Goal: Task Accomplishment & Management: Manage account settings

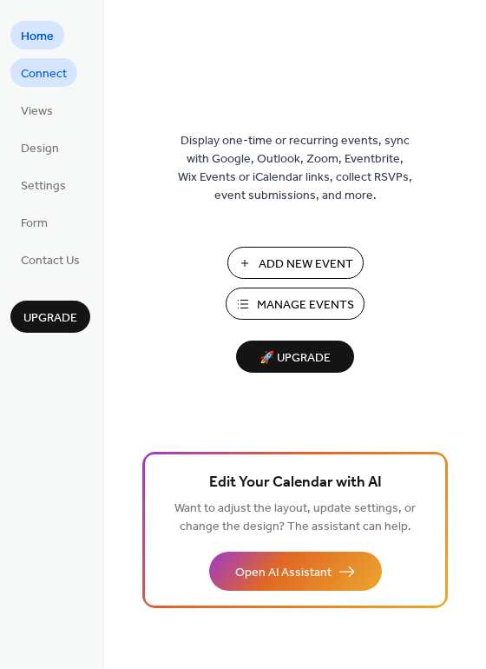
click at [49, 71] on span "Connect" at bounding box center [44, 74] width 46 height 18
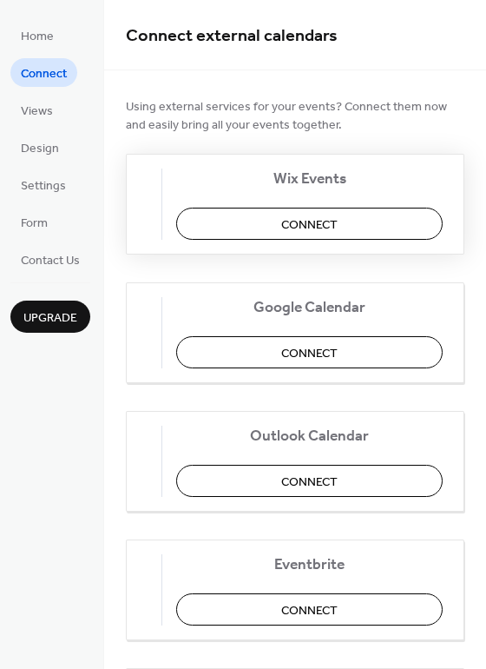
scroll to position [278, 0]
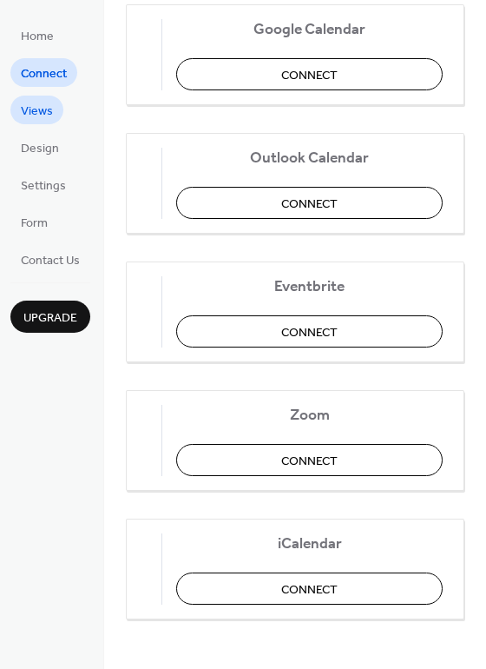
click at [38, 106] on span "Views" at bounding box center [37, 111] width 32 height 18
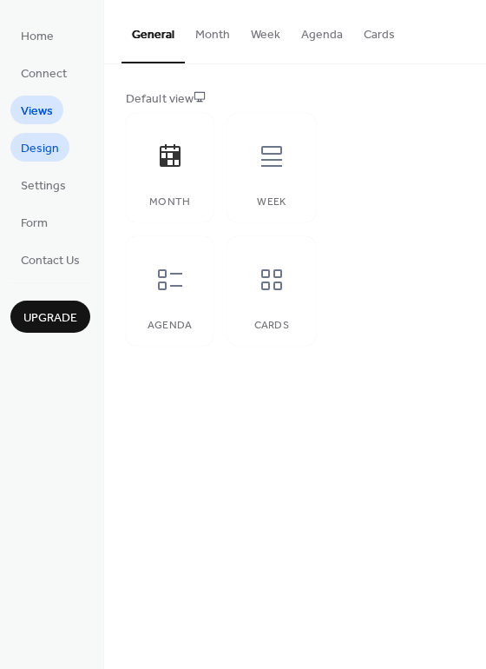
click at [46, 148] on span "Design" at bounding box center [40, 149] width 38 height 18
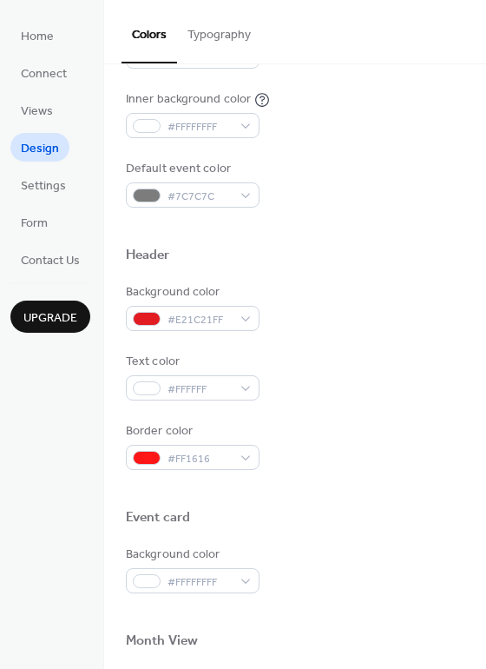
scroll to position [742, 0]
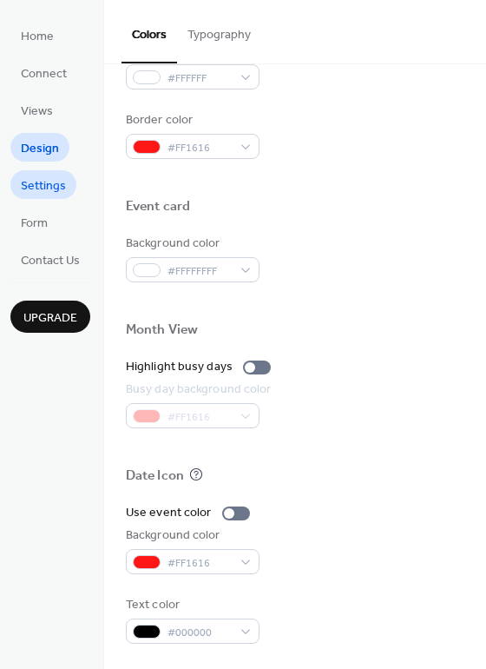
click at [46, 191] on span "Settings" at bounding box center [43, 186] width 45 height 18
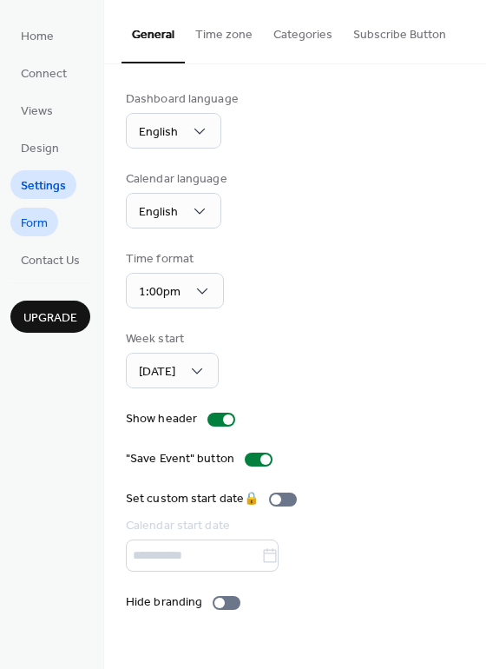
click at [39, 219] on span "Form" at bounding box center [34, 223] width 27 height 18
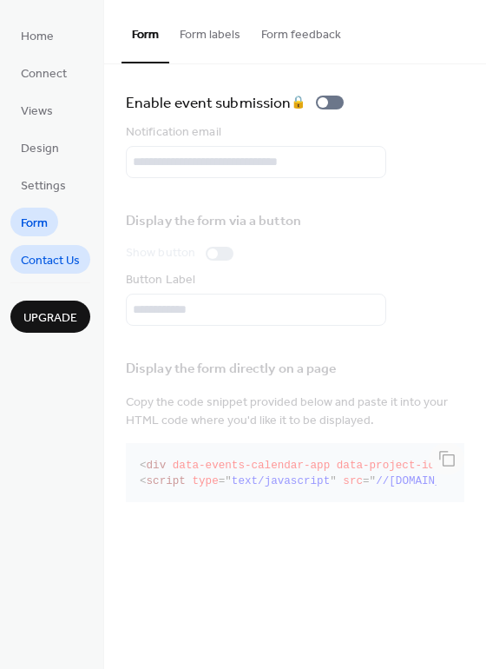
click at [55, 262] on span "Contact Us" at bounding box center [50, 261] width 59 height 18
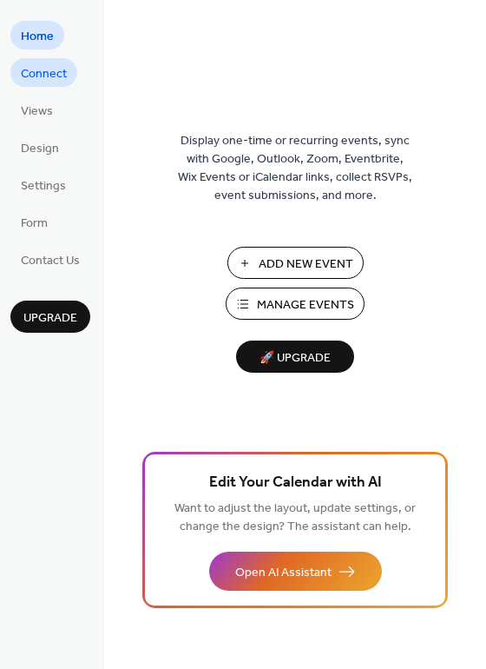
click at [32, 70] on span "Connect" at bounding box center [44, 74] width 46 height 18
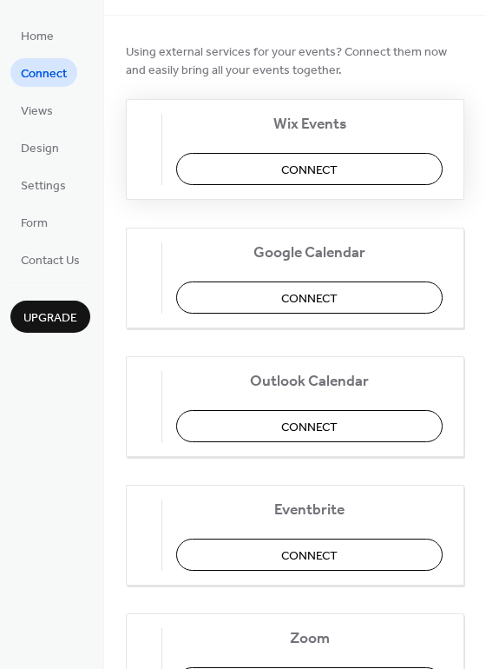
scroll to position [57, 0]
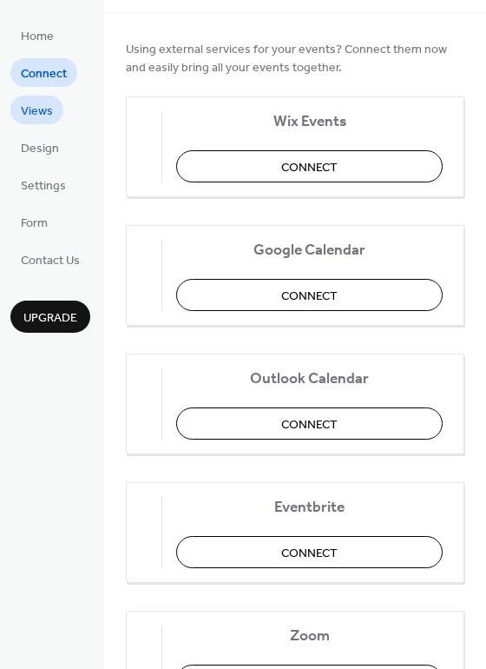
click at [49, 108] on span "Views" at bounding box center [37, 111] width 32 height 18
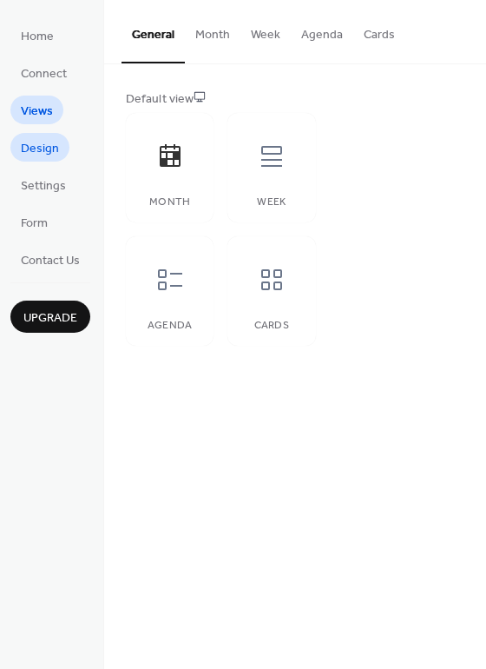
click at [37, 147] on span "Design" at bounding box center [40, 149] width 38 height 18
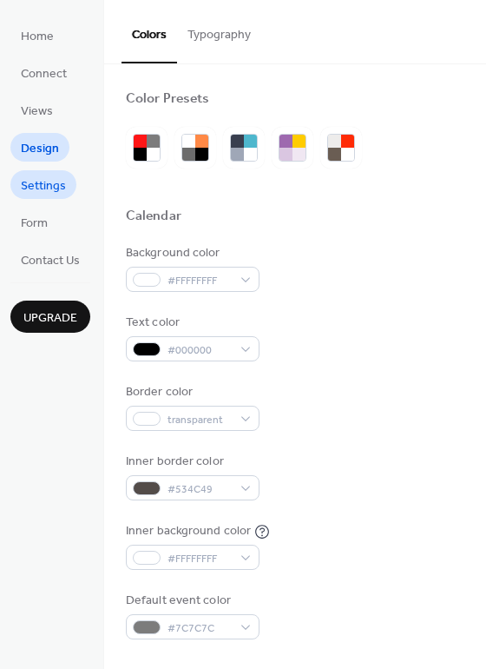
click at [35, 181] on span "Settings" at bounding box center [43, 186] width 45 height 18
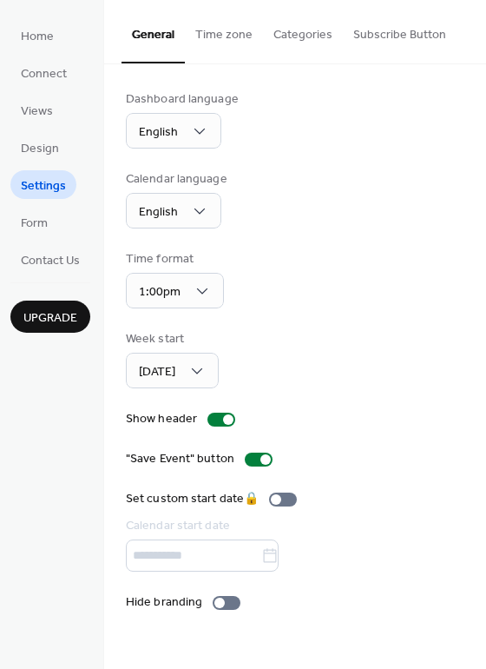
click at [298, 29] on button "Categories" at bounding box center [303, 31] width 80 height 62
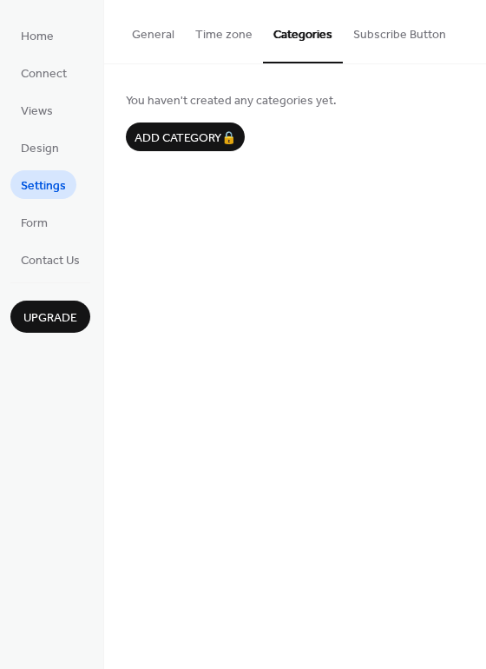
click at [372, 30] on button "Subscribe Button" at bounding box center [400, 31] width 114 height 62
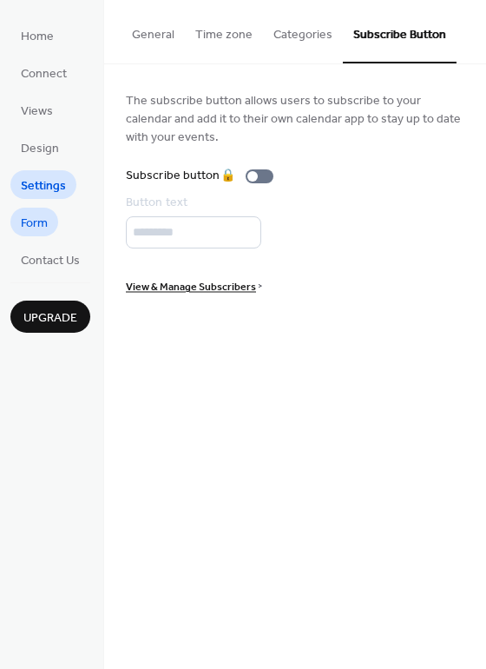
click at [36, 223] on span "Form" at bounding box center [34, 223] width 27 height 18
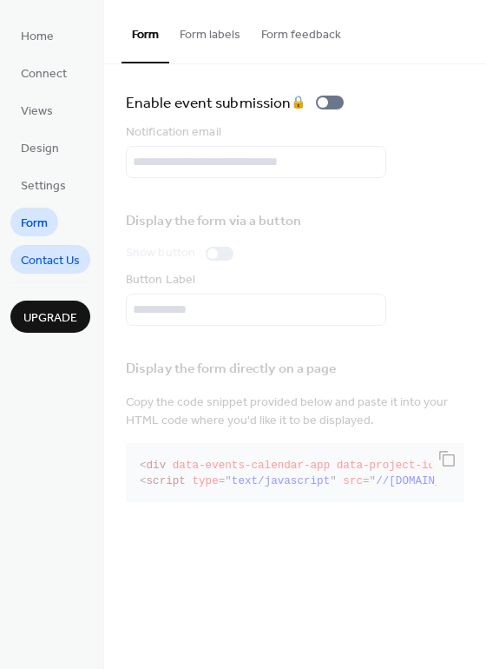
click at [33, 258] on span "Contact Us" at bounding box center [50, 261] width 59 height 18
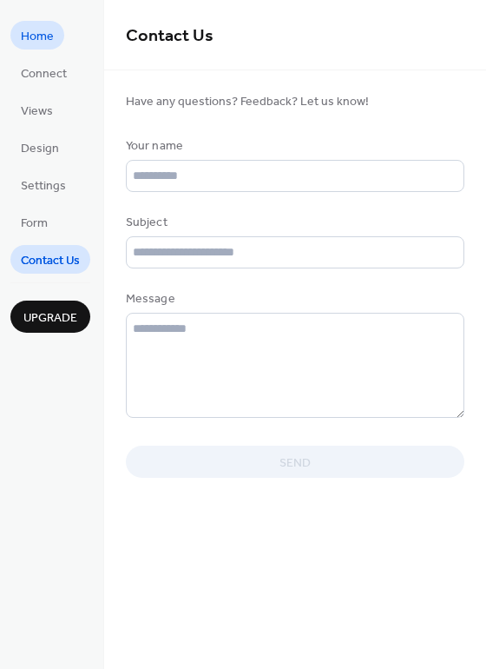
click at [36, 42] on span "Home" at bounding box center [37, 37] width 33 height 18
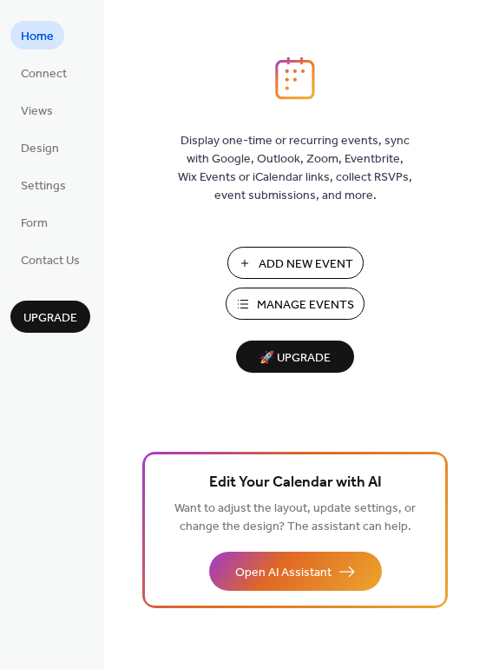
click at [265, 306] on span "Manage Events" at bounding box center [305, 305] width 97 height 18
click at [45, 65] on span "Connect" at bounding box center [44, 74] width 46 height 18
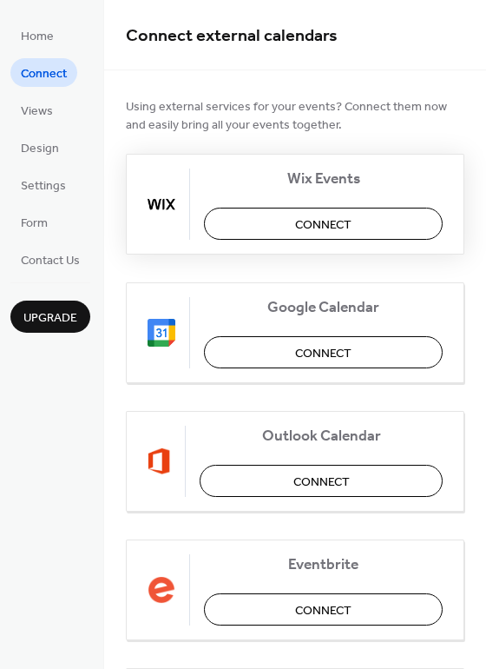
click at [318, 216] on span "Connect" at bounding box center [323, 225] width 56 height 18
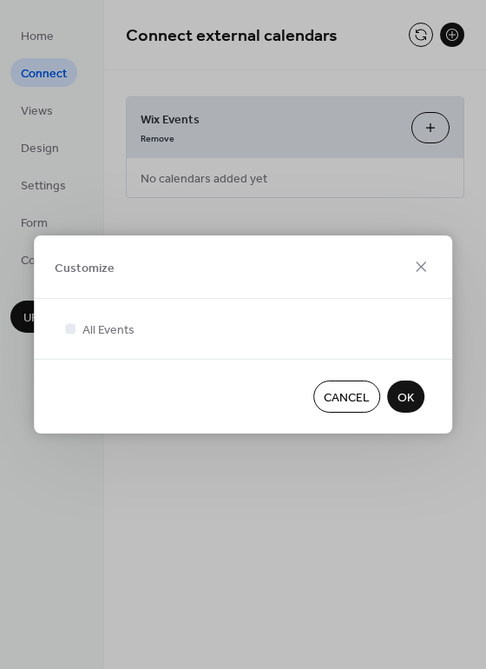
click at [409, 397] on span "OK" at bounding box center [406, 398] width 16 height 18
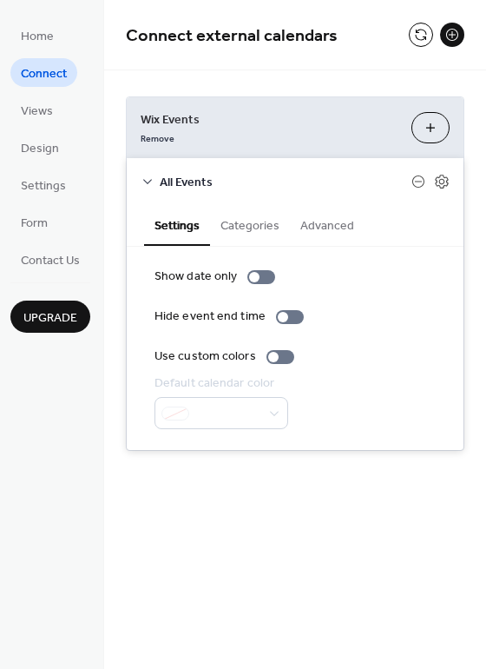
click at [241, 232] on button "Categories" at bounding box center [250, 224] width 80 height 40
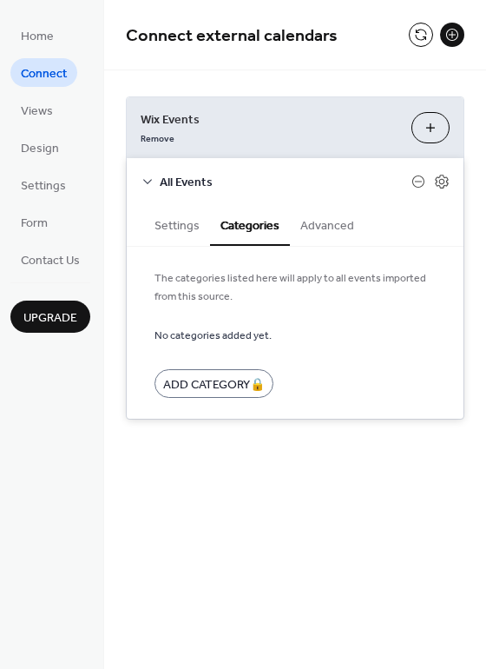
click at [330, 227] on button "Advanced" at bounding box center [327, 224] width 75 height 40
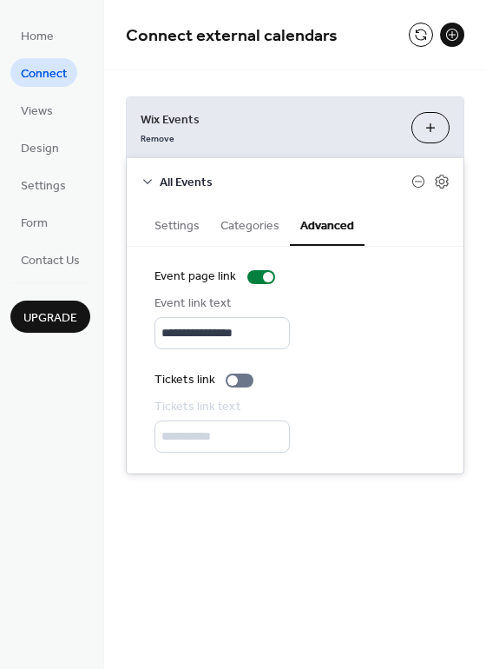
click at [168, 234] on button "Settings" at bounding box center [177, 224] width 66 height 40
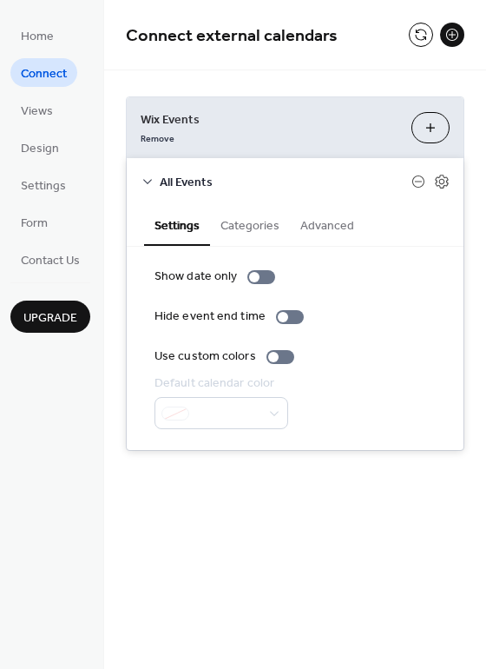
click at [175, 183] on span "All Events" at bounding box center [286, 183] width 252 height 18
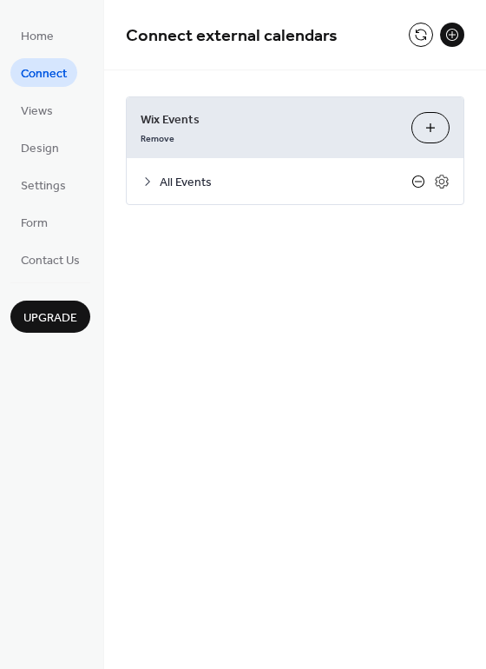
click at [417, 181] on icon at bounding box center [419, 182] width 14 height 14
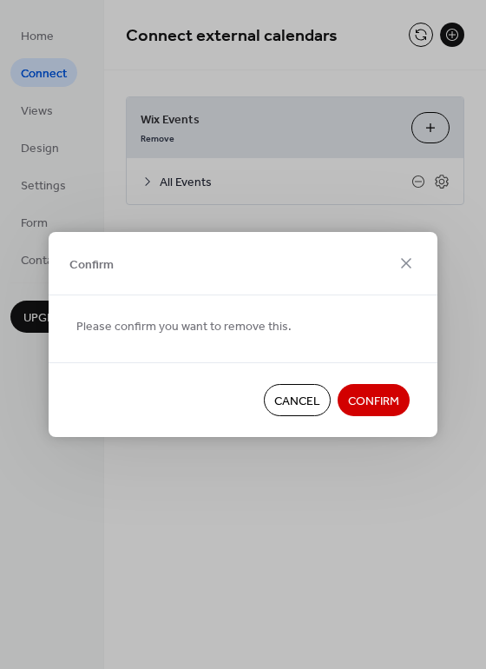
click at [386, 395] on span "Confirm" at bounding box center [373, 401] width 51 height 18
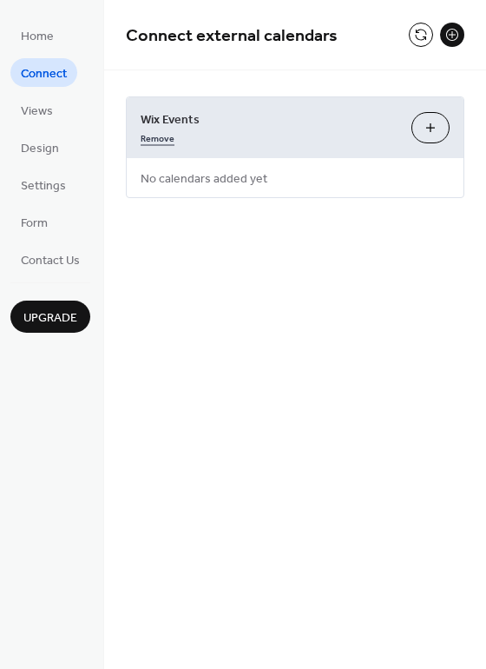
click at [161, 141] on link "Remove" at bounding box center [158, 137] width 34 height 18
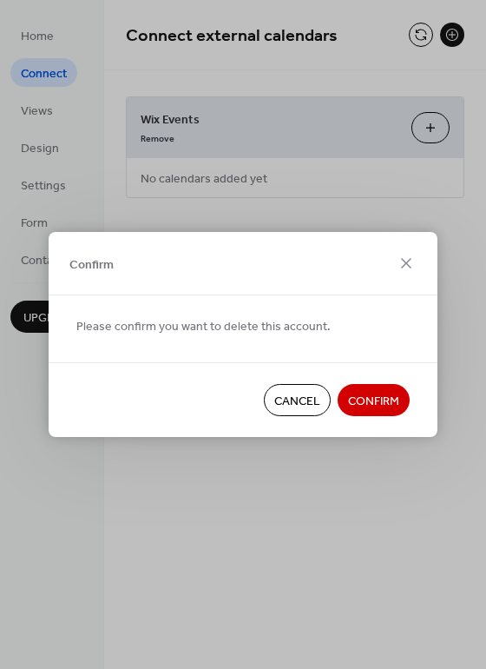
click at [382, 405] on span "Confirm" at bounding box center [373, 401] width 51 height 18
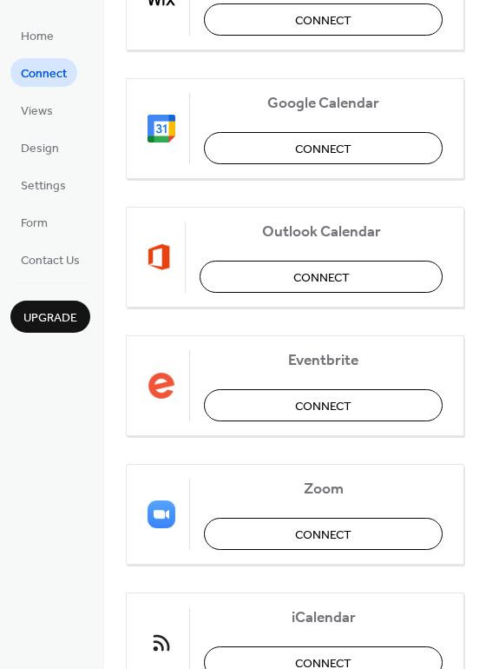
scroll to position [201, 0]
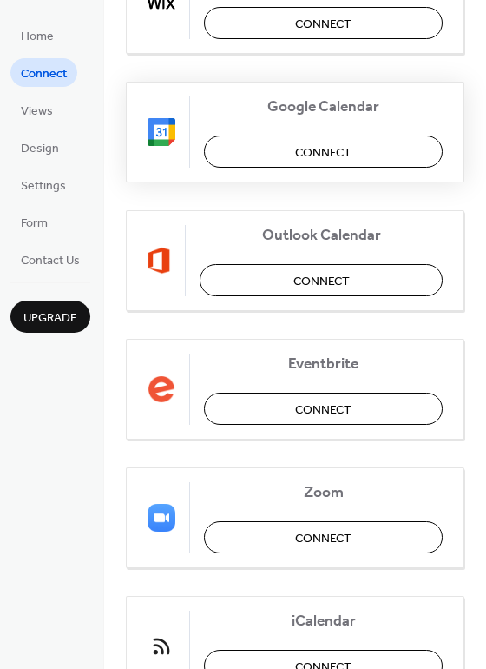
click at [330, 146] on span "Connect" at bounding box center [323, 153] width 56 height 18
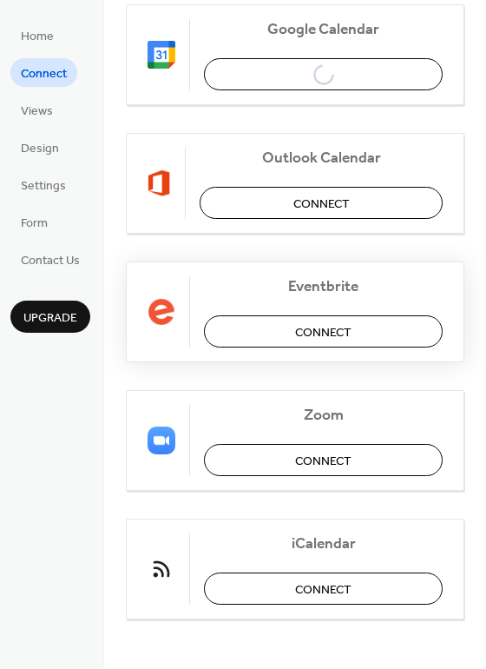
scroll to position [0, 0]
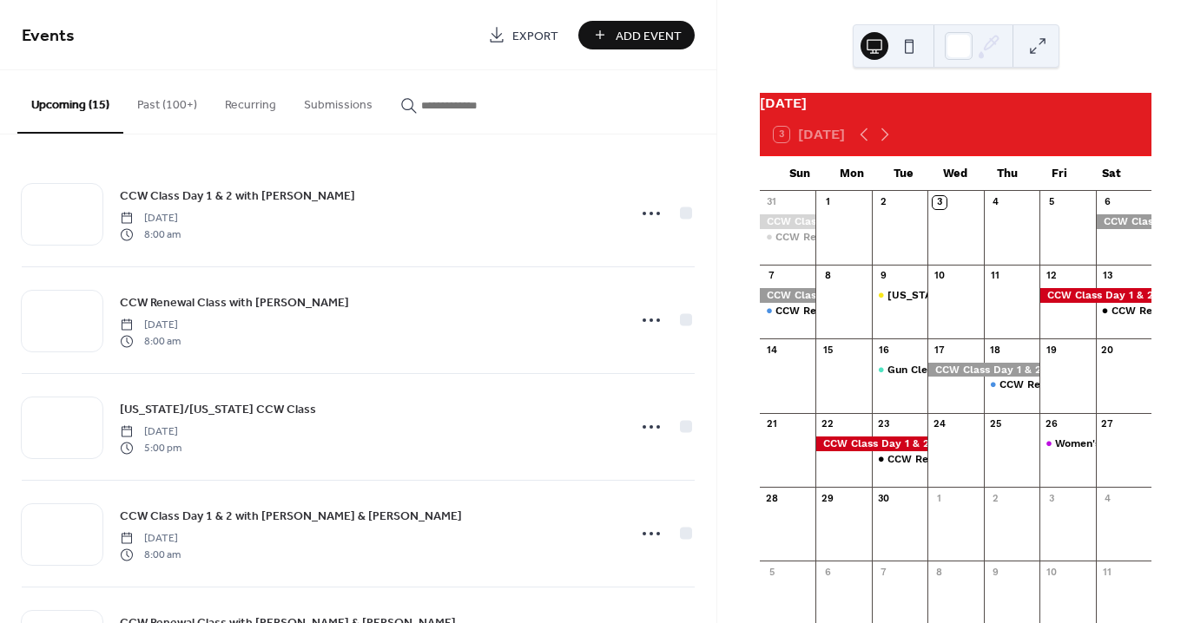
click at [160, 103] on button "Past (100+)" at bounding box center [167, 101] width 88 height 62
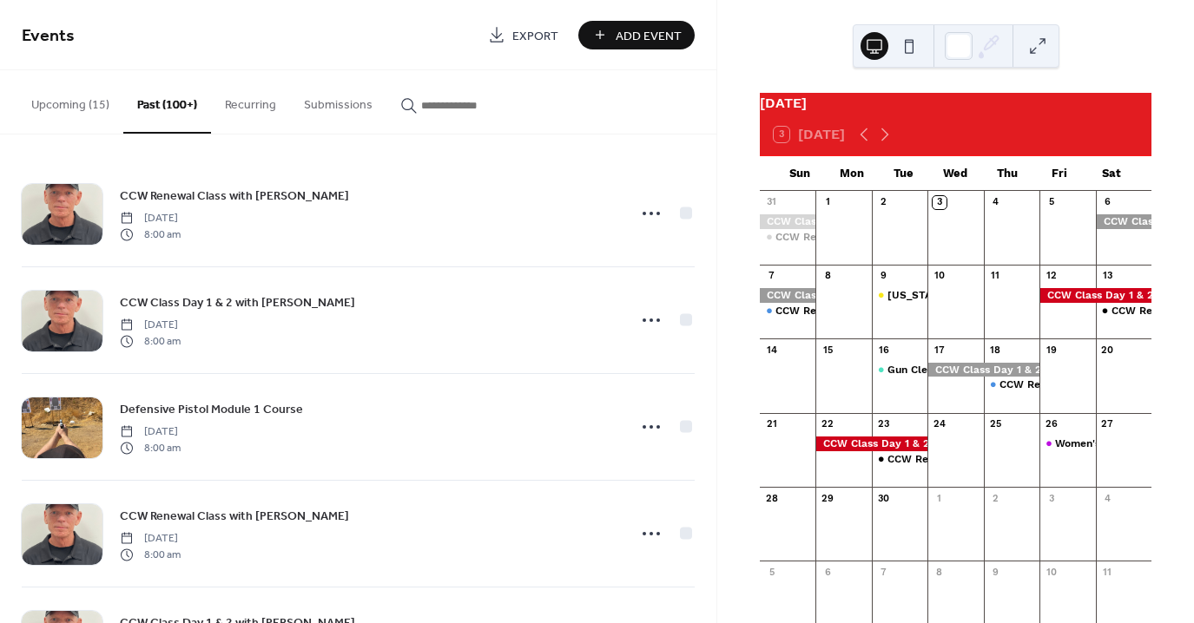
click at [63, 106] on button "Upcoming (15)" at bounding box center [70, 101] width 106 height 62
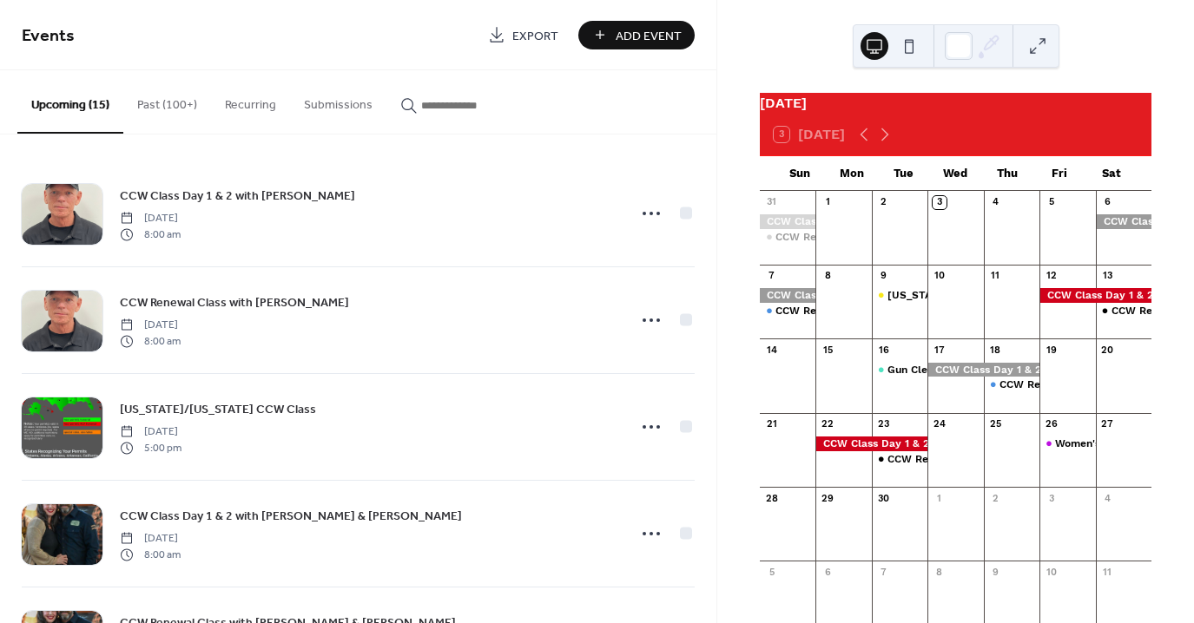
click at [153, 106] on button "Past (100+)" at bounding box center [167, 101] width 88 height 62
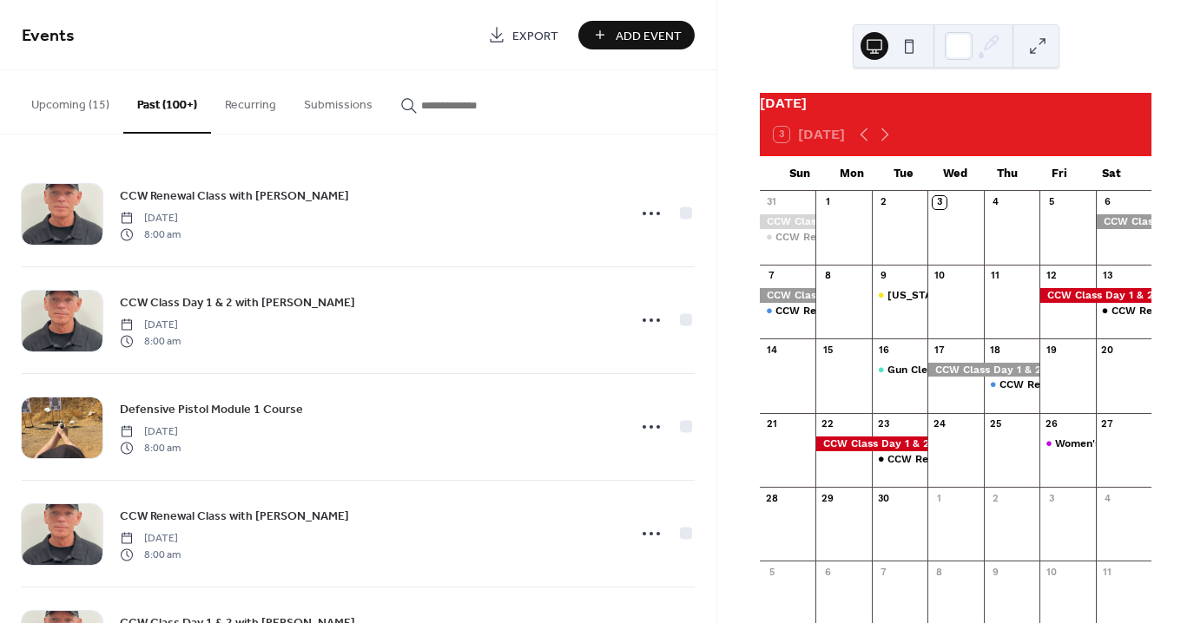
click at [260, 107] on button "Recurring" at bounding box center [250, 101] width 79 height 62
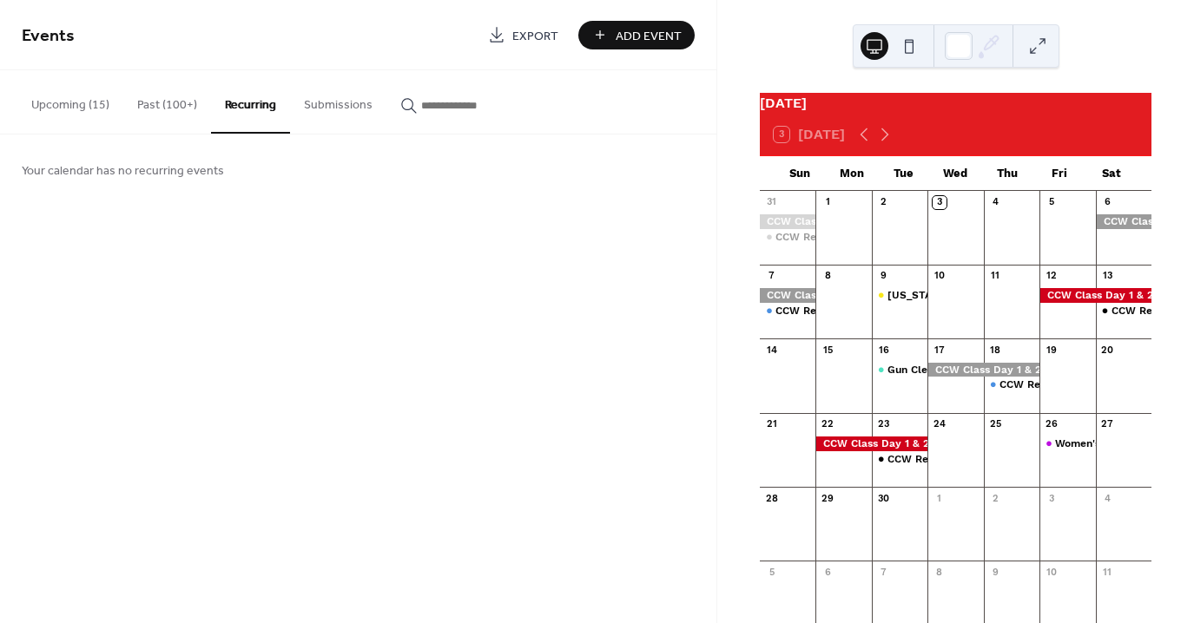
click at [351, 101] on button "Submissions" at bounding box center [338, 101] width 96 height 62
click at [56, 109] on button "Upcoming (15)" at bounding box center [70, 101] width 106 height 62
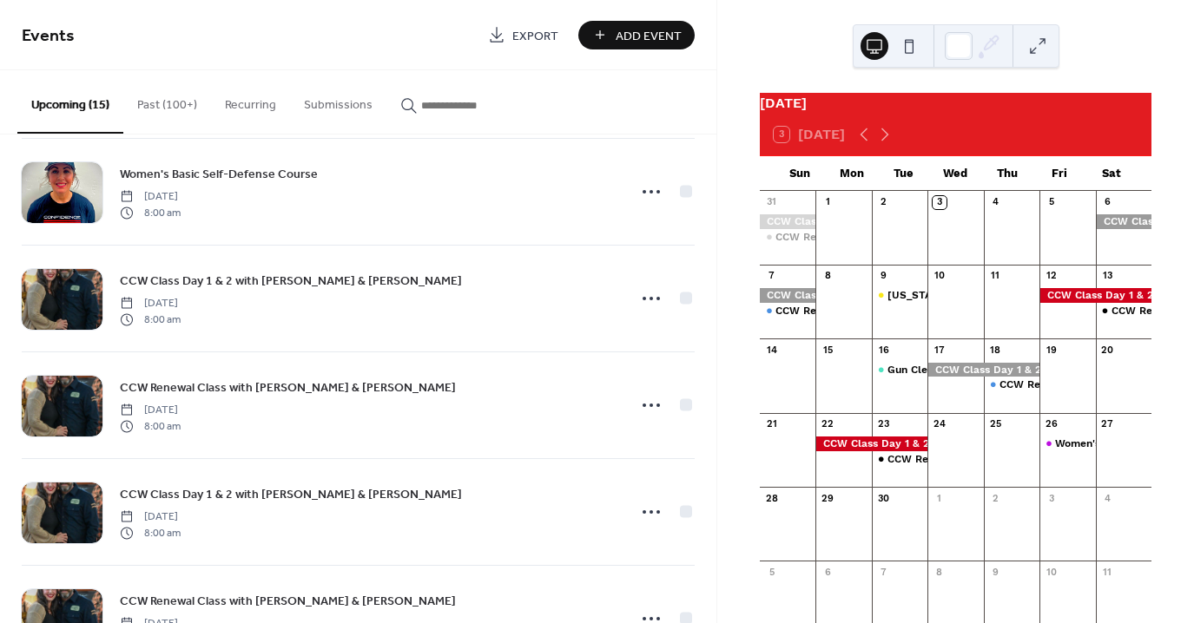
scroll to position [1161, 0]
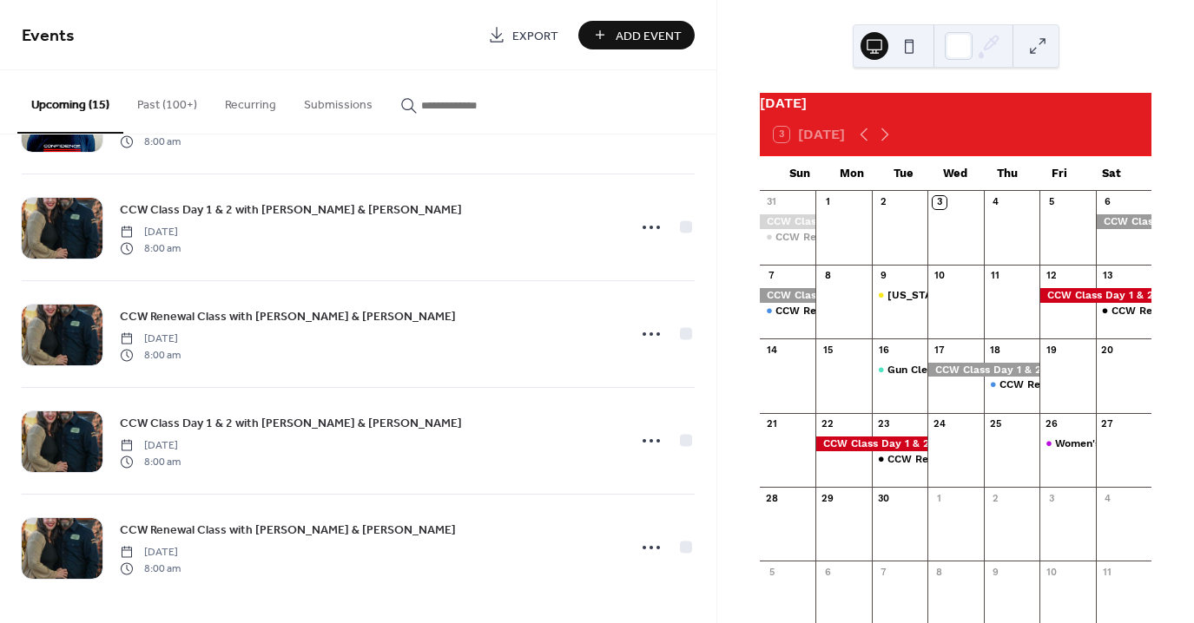
click at [176, 107] on button "Past (100+)" at bounding box center [167, 101] width 88 height 62
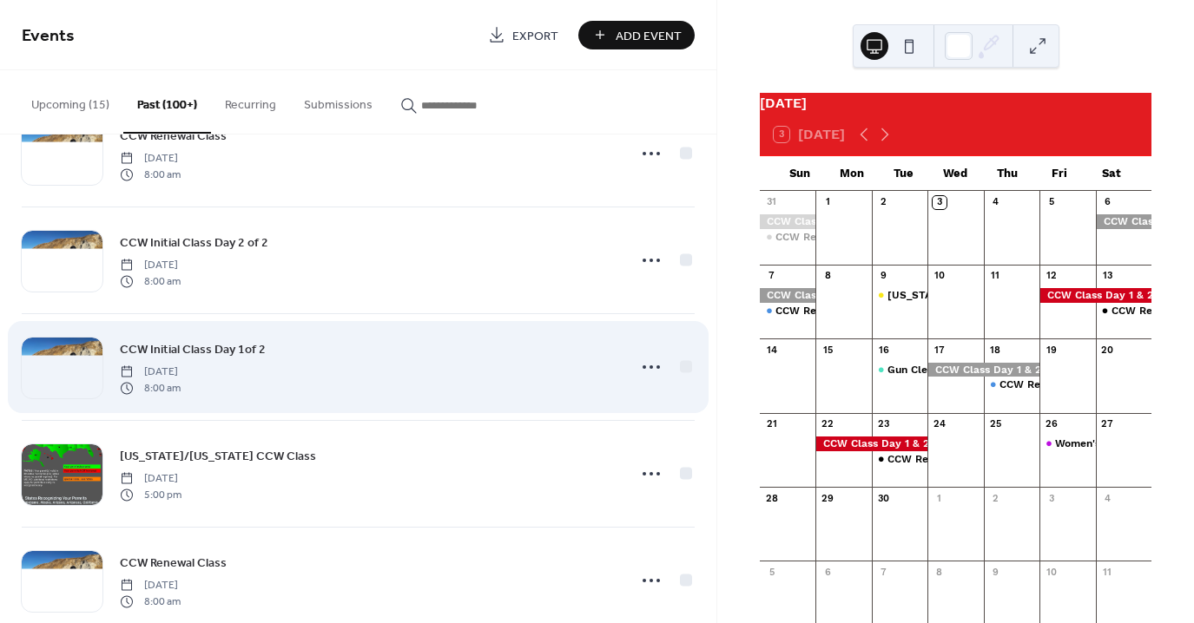
scroll to position [12789, 0]
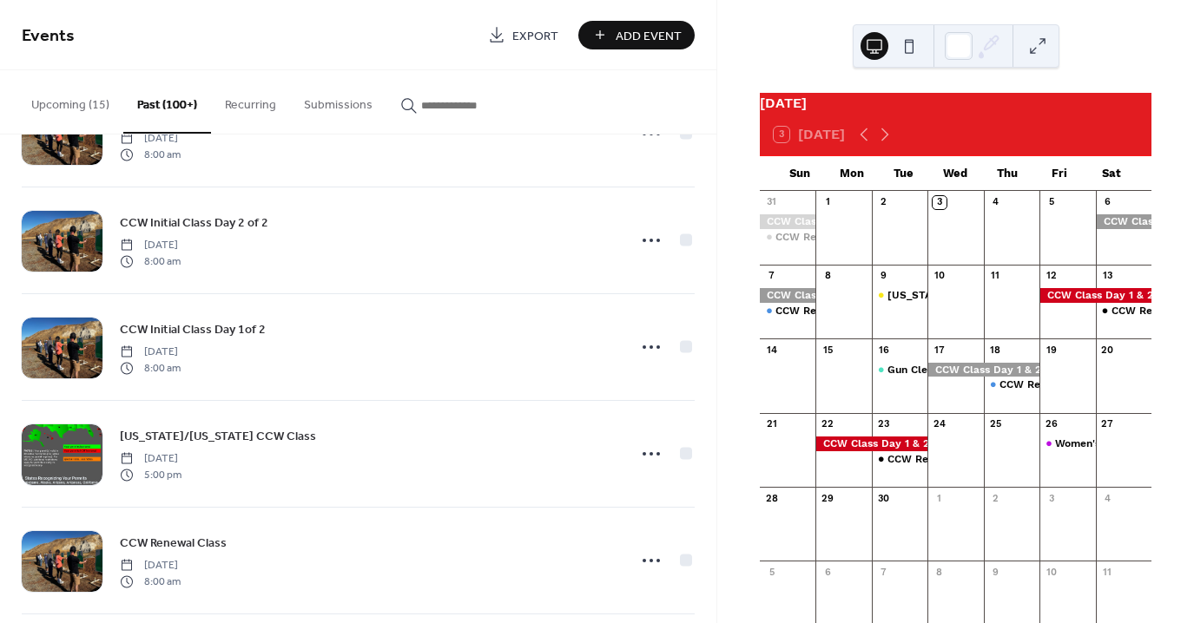
click at [64, 103] on button "Upcoming (15)" at bounding box center [70, 101] width 106 height 62
